Goal: Information Seeking & Learning: Learn about a topic

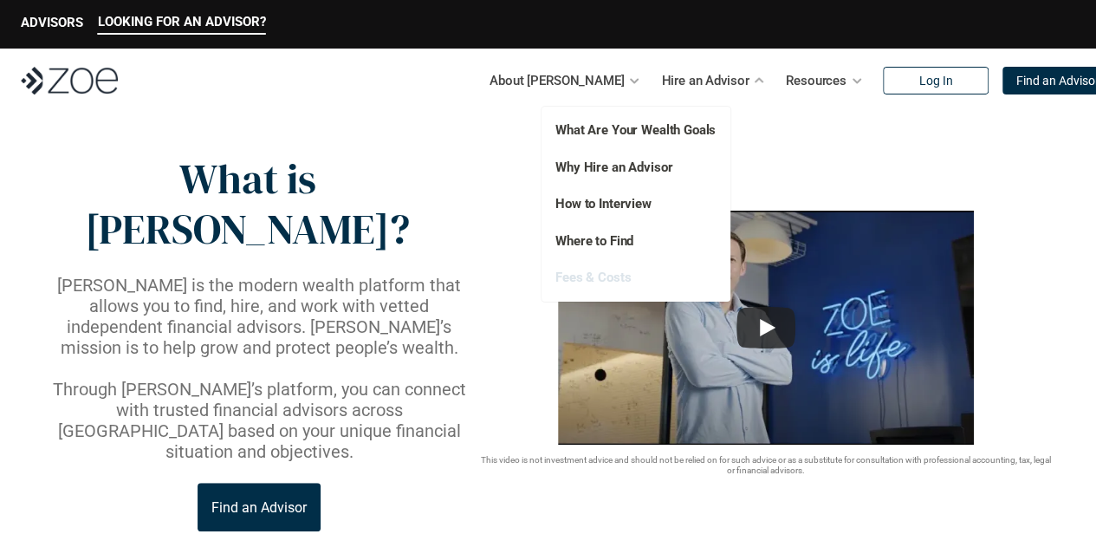
click at [605, 273] on link "Fees & Costs" at bounding box center [592, 277] width 75 height 16
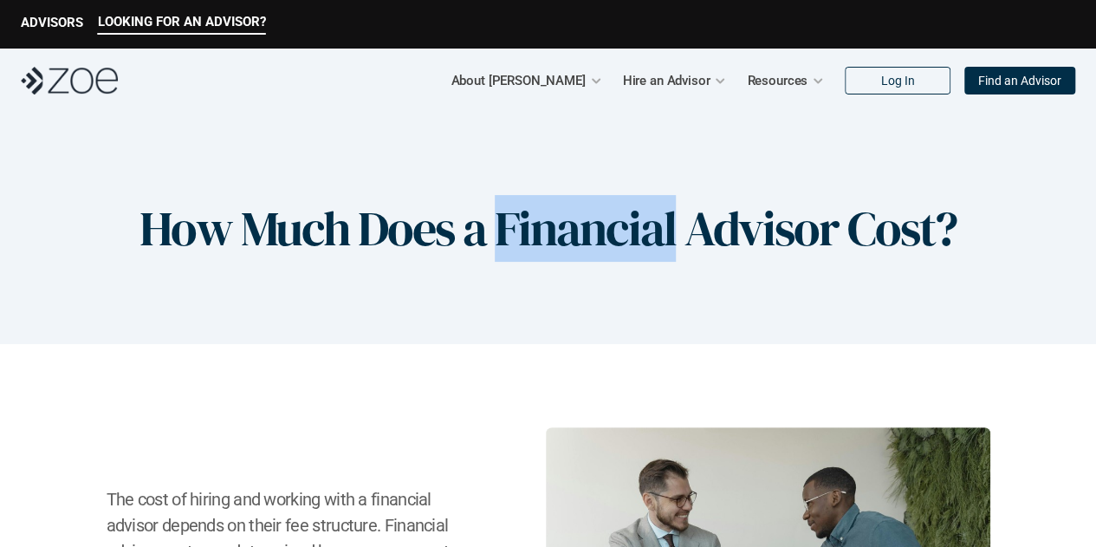
click at [605, 273] on div "How Much Does a Financial Advisor Cost?" at bounding box center [548, 228] width 1096 height 231
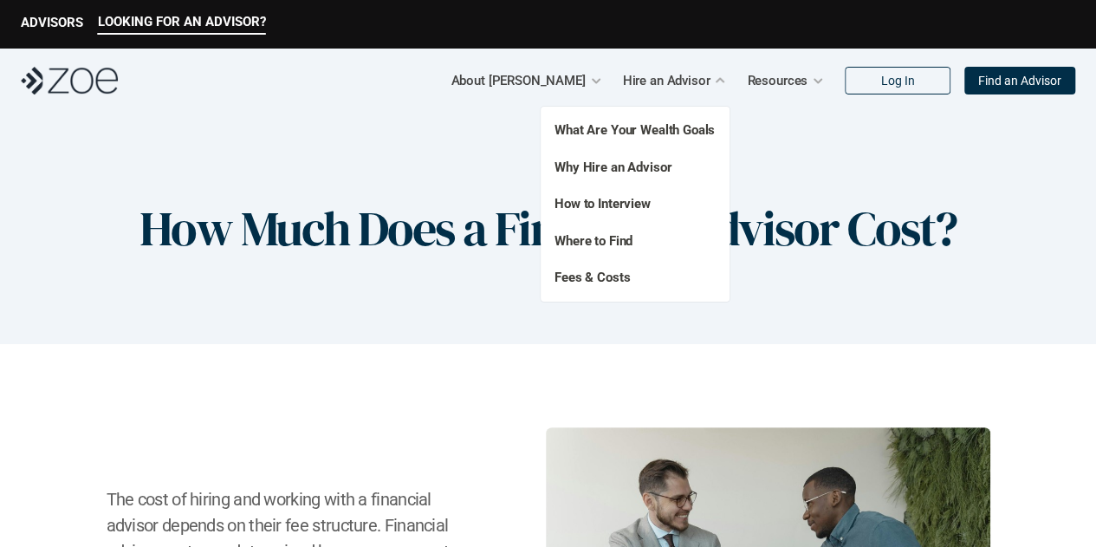
click at [596, 299] on div "What Are Your Wealth Goals Fees & Costs Why Hire an Advisor How to Interview Wh…" at bounding box center [634, 204] width 189 height 195
click at [605, 271] on link "Fees & Costs" at bounding box center [591, 277] width 75 height 16
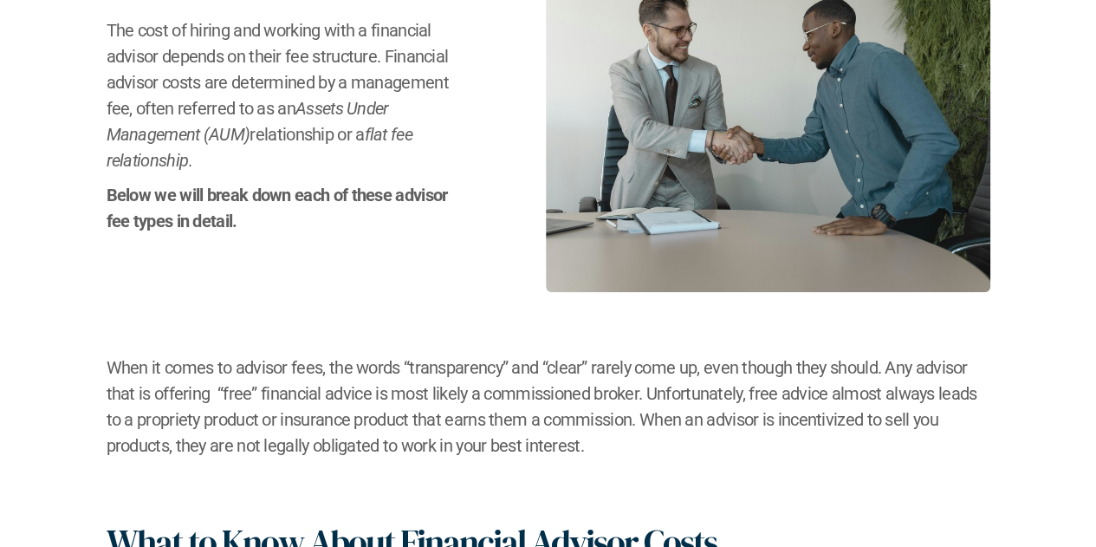
scroll to position [470, 0]
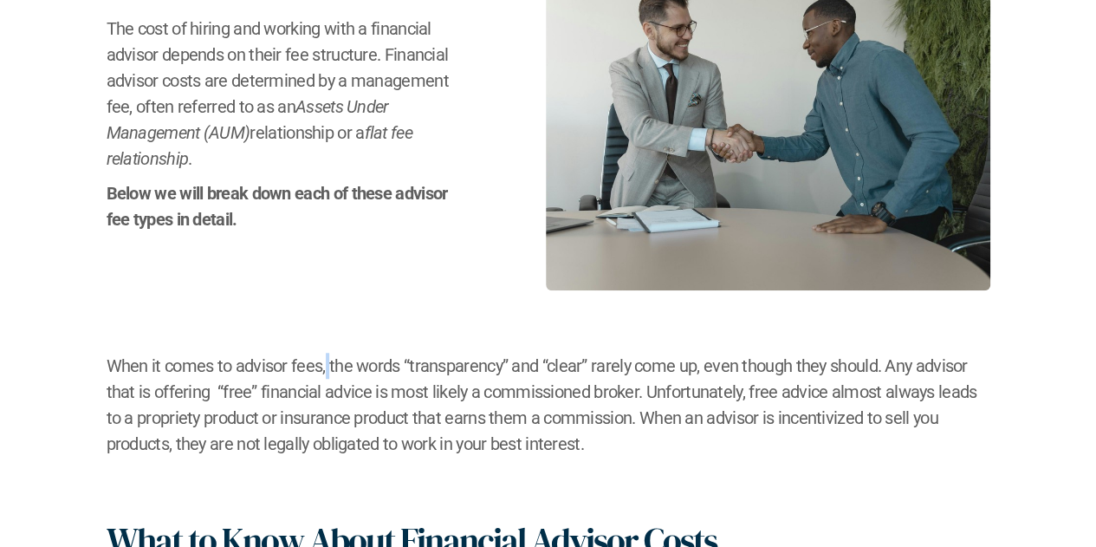
drag, startPoint x: 534, startPoint y: 277, endPoint x: 326, endPoint y: 335, distance: 215.8
click at [326, 335] on div "The cost of hiring and working with a financial advisor depends on their fee st…" at bounding box center [548, 305] width 1026 height 697
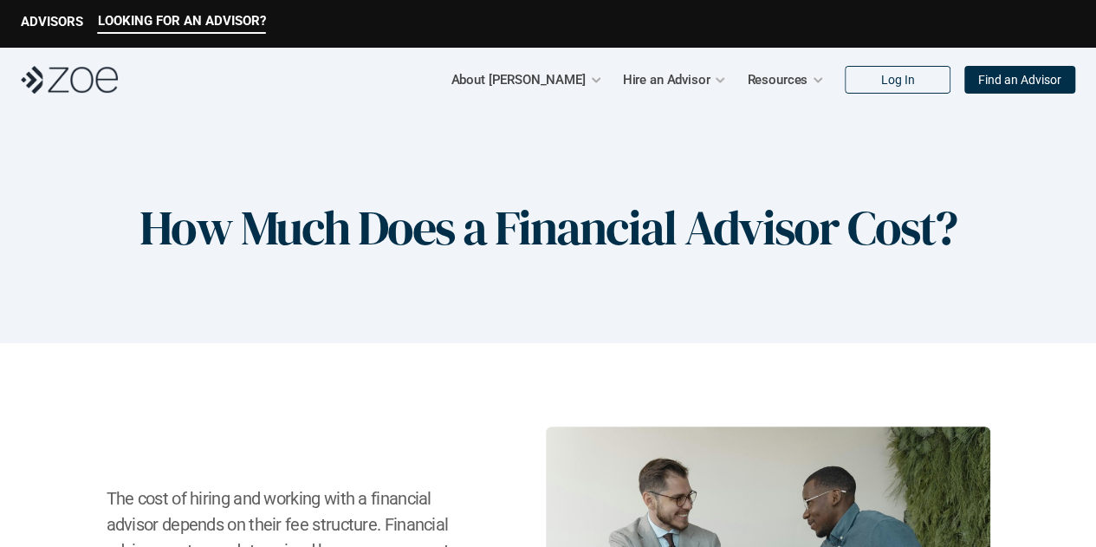
scroll to position [0, 0]
